Goal: Connect with others

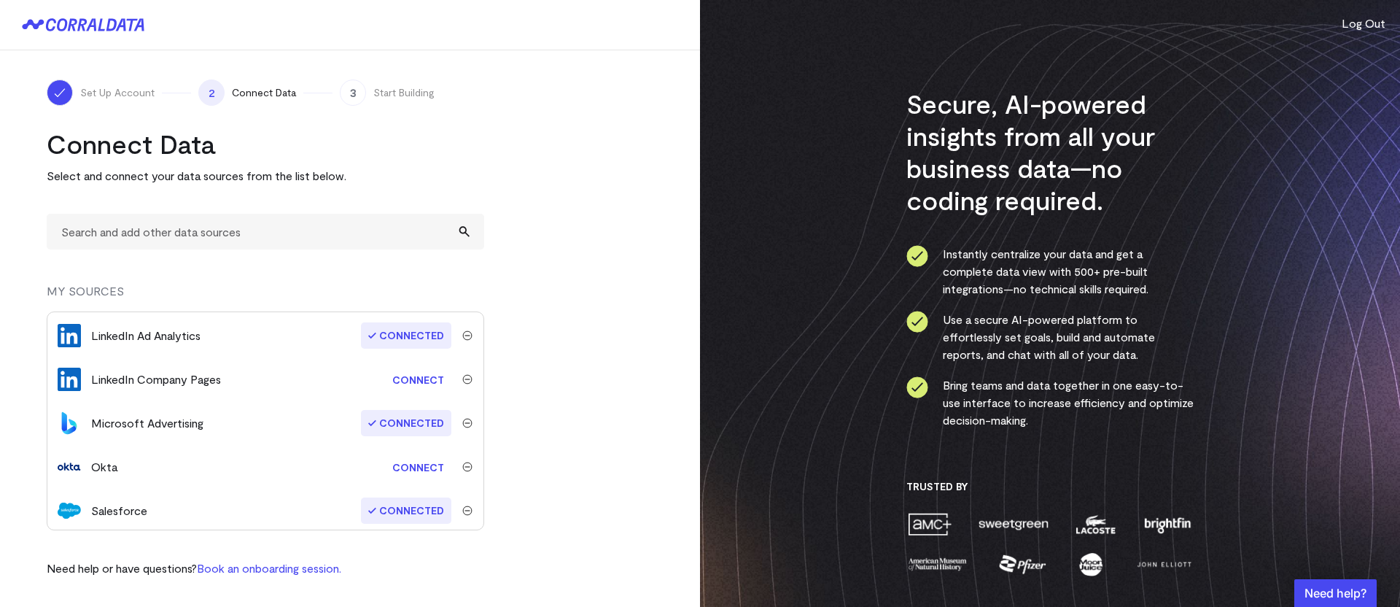
scroll to position [346, 0]
drag, startPoint x: 419, startPoint y: 380, endPoint x: 426, endPoint y: 381, distance: 7.4
click at [419, 380] on link "Connect" at bounding box center [418, 382] width 66 height 27
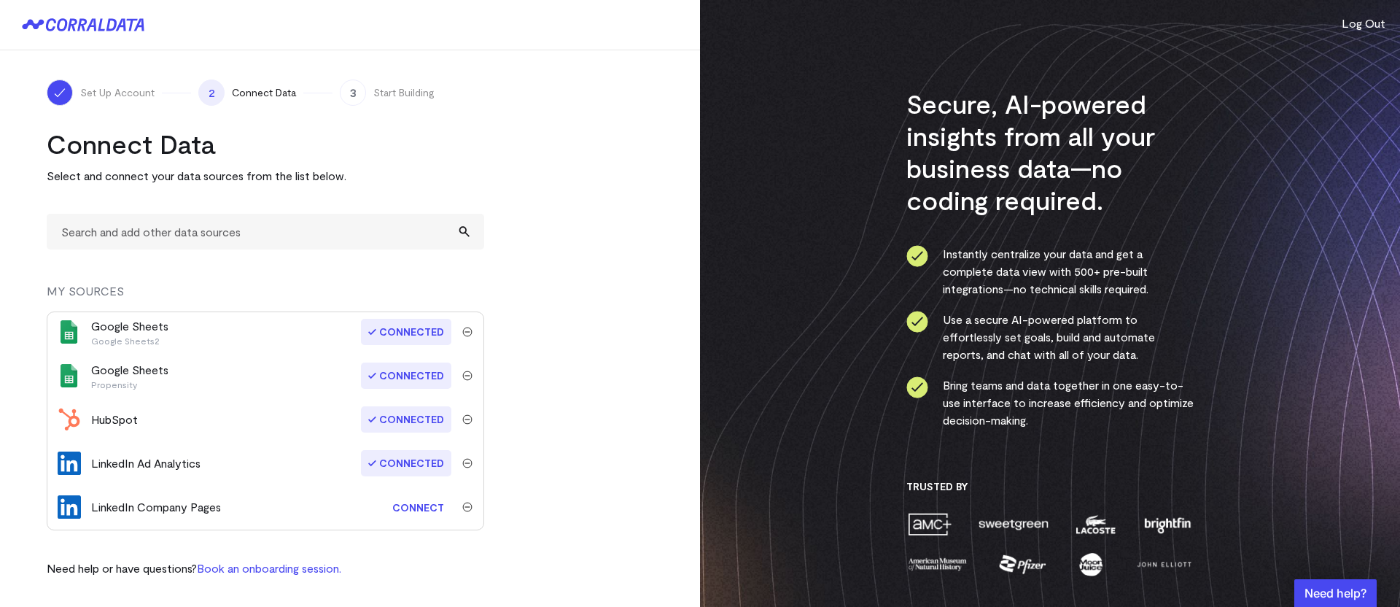
scroll to position [226, 0]
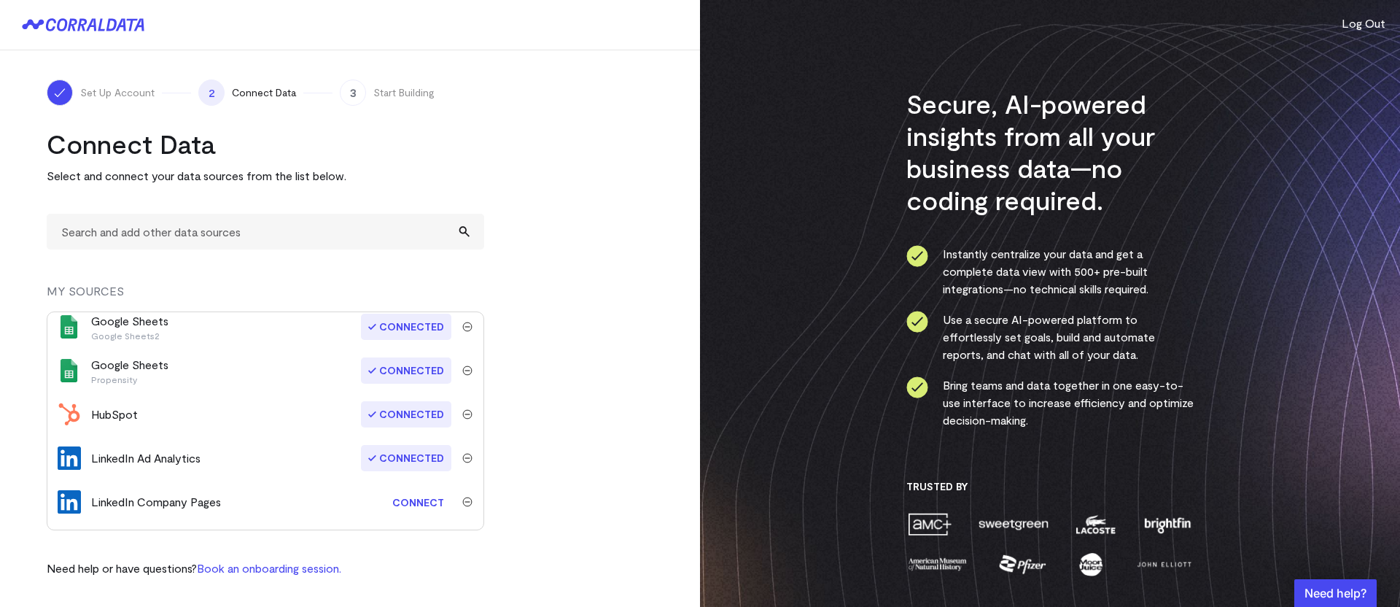
click at [165, 461] on div "LinkedIn Ad Analytics" at bounding box center [145, 457] width 109 height 17
click at [413, 459] on span "Connected" at bounding box center [406, 458] width 90 height 26
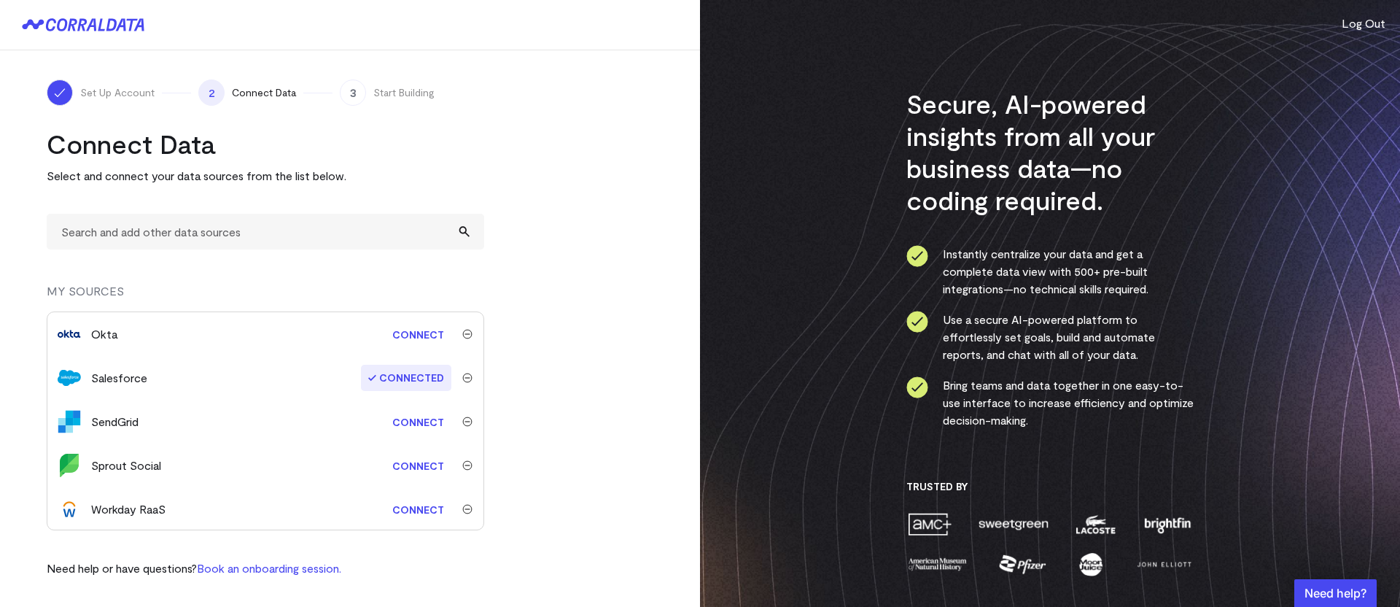
scroll to position [483, 0]
